Goal: Task Accomplishment & Management: Manage account settings

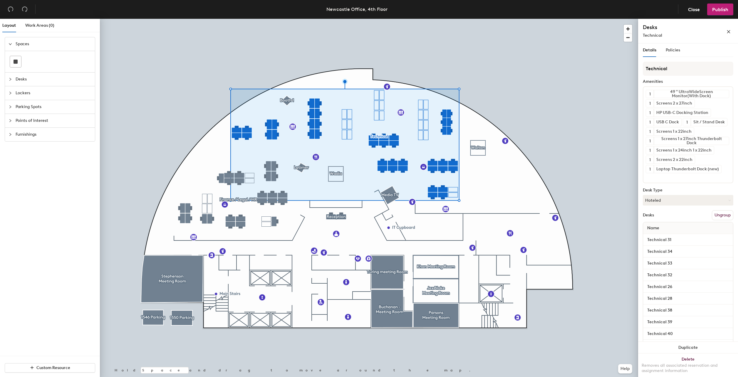
click at [474, 19] on div at bounding box center [369, 19] width 538 height 0
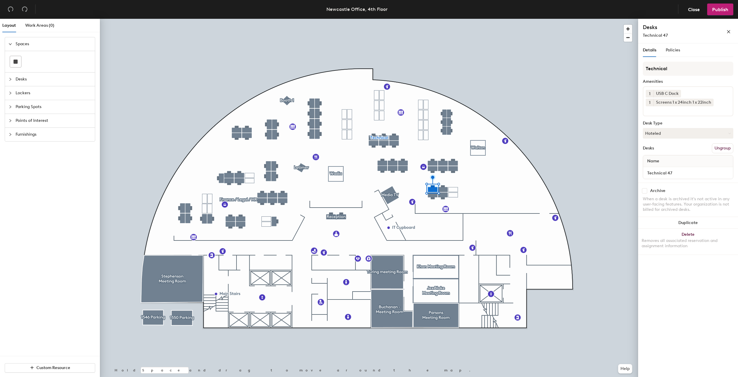
click at [644, 190] on input "checkbox" at bounding box center [644, 190] width 5 height 5
checkbox input "true"
click at [644, 190] on input "checkbox" at bounding box center [644, 190] width 5 height 5
checkbox input "true"
click at [643, 190] on input "checkbox" at bounding box center [644, 190] width 5 height 5
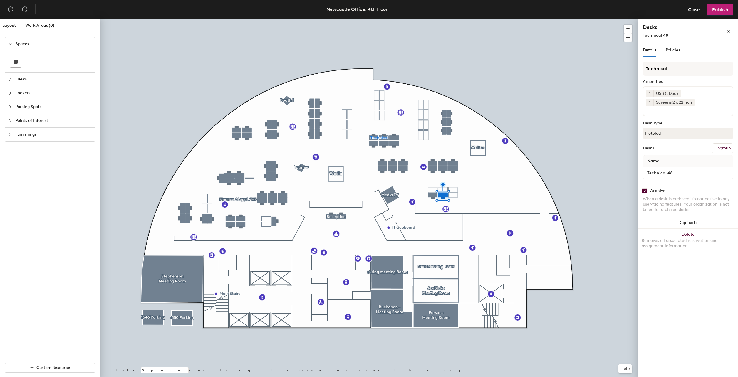
checkbox input "true"
click at [647, 193] on input "checkbox" at bounding box center [644, 190] width 5 height 5
checkbox input "true"
click at [646, 190] on input "checkbox" at bounding box center [644, 190] width 5 height 5
checkbox input "true"
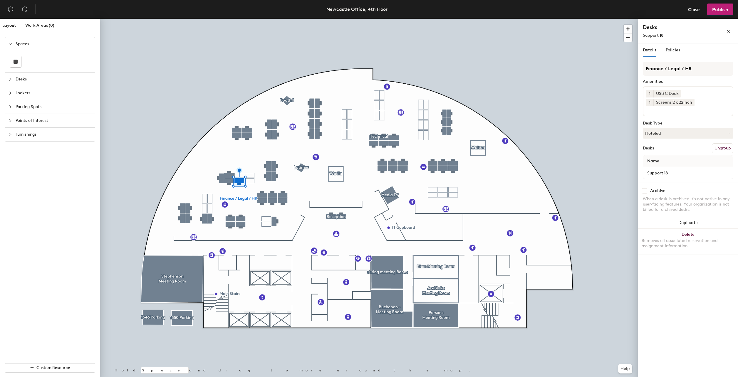
click at [643, 194] on div "Archive When a desk is archived it's not active in any user-facing features. Yo…" at bounding box center [688, 201] width 100 height 37
click at [644, 193] on input "checkbox" at bounding box center [644, 190] width 5 height 5
checkbox input "true"
click at [641, 191] on div "Archive When a desk is archived it's not active in any user-facing features. Yo…" at bounding box center [688, 201] width 100 height 37
click at [646, 190] on input "checkbox" at bounding box center [644, 190] width 5 height 5
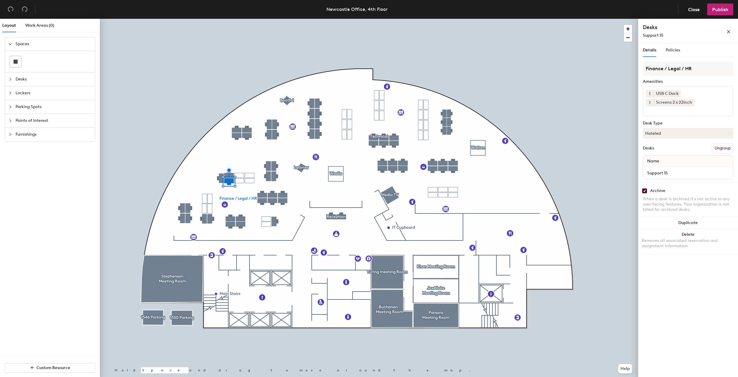
checkbox input "true"
click at [645, 194] on div "Archive When a desk is archived it's not active in any user-facing features. Yo…" at bounding box center [688, 201] width 100 height 37
click at [644, 193] on input "checkbox" at bounding box center [644, 190] width 5 height 5
checkbox input "true"
click at [643, 195] on div "Archive When a desk is archived it's not active in any user-facing features. Yo…" at bounding box center [688, 201] width 100 height 37
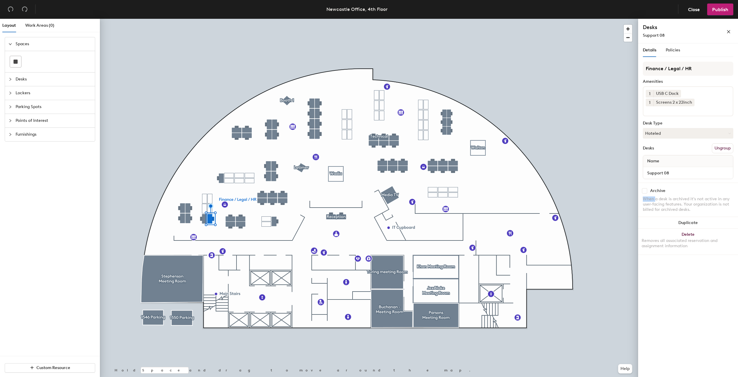
click at [643, 195] on div "Archive When a desk is archived it's not active in any user-facing features. Yo…" at bounding box center [688, 201] width 100 height 37
drag, startPoint x: 643, startPoint y: 195, endPoint x: 645, endPoint y: 192, distance: 3.4
click at [645, 192] on input "checkbox" at bounding box center [644, 190] width 5 height 5
checkbox input "true"
click at [647, 191] on input "checkbox" at bounding box center [644, 190] width 5 height 5
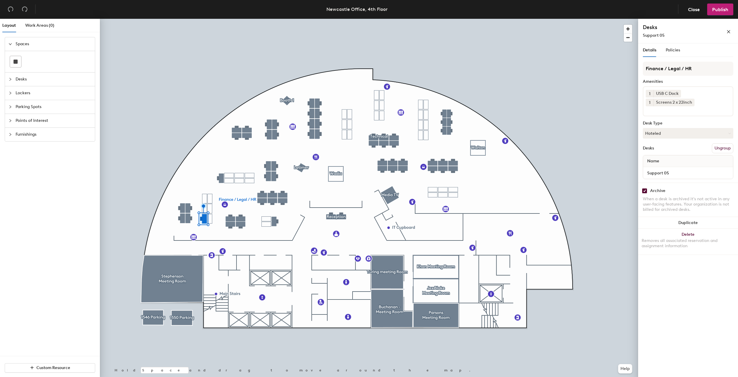
checkbox input "true"
click at [727, 8] on span "Publish" at bounding box center [720, 10] width 16 height 6
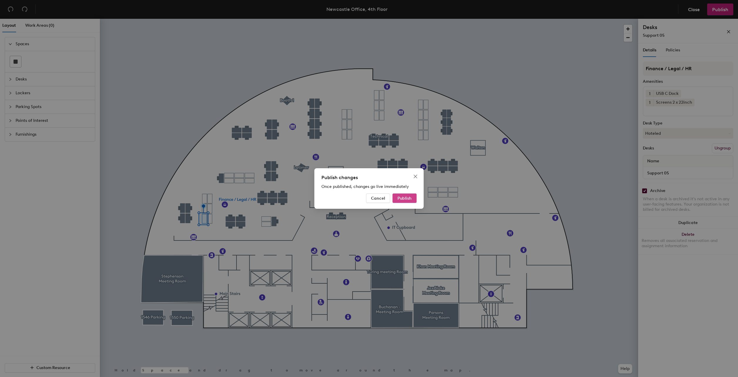
click at [407, 198] on span "Publish" at bounding box center [405, 198] width 14 height 5
